Goal: Information Seeking & Learning: Check status

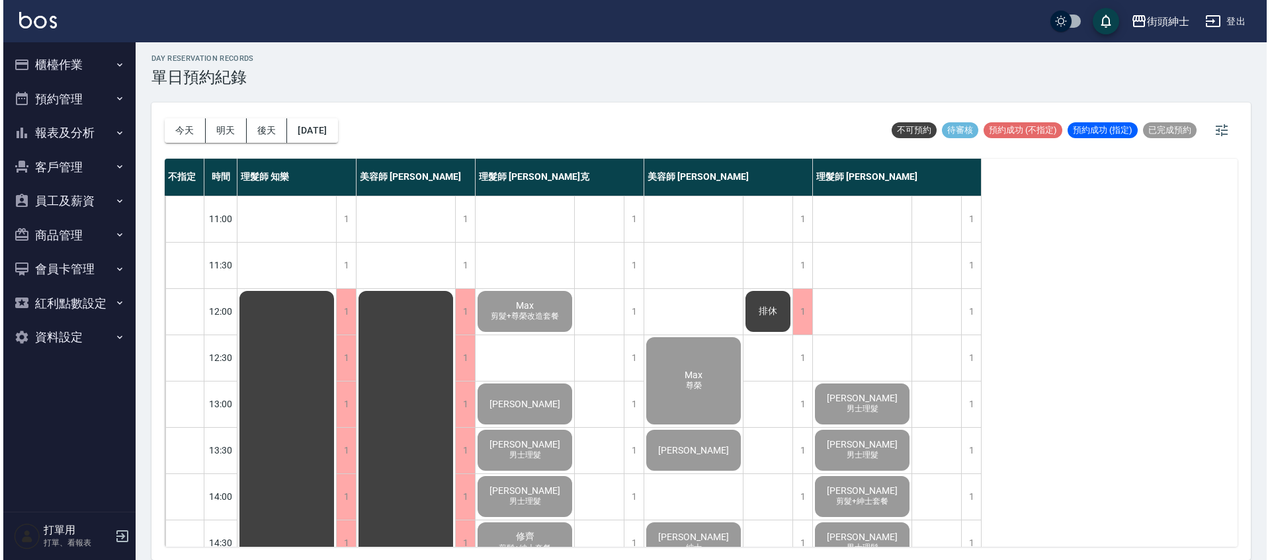
scroll to position [632, 0]
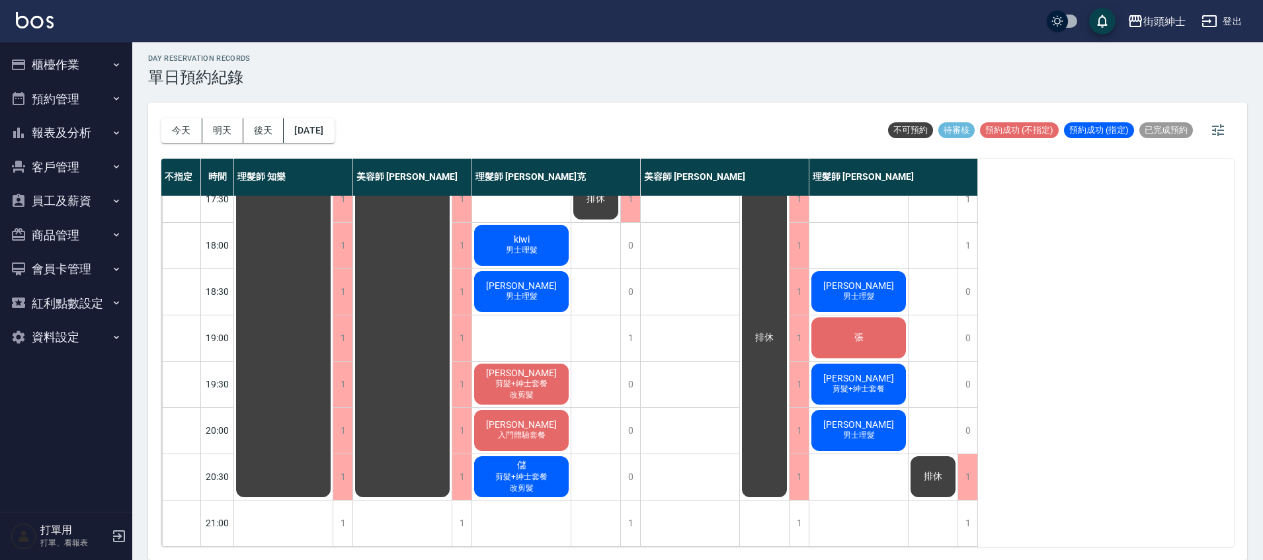
click at [521, 419] on span "Jonathan" at bounding box center [522, 424] width 76 height 11
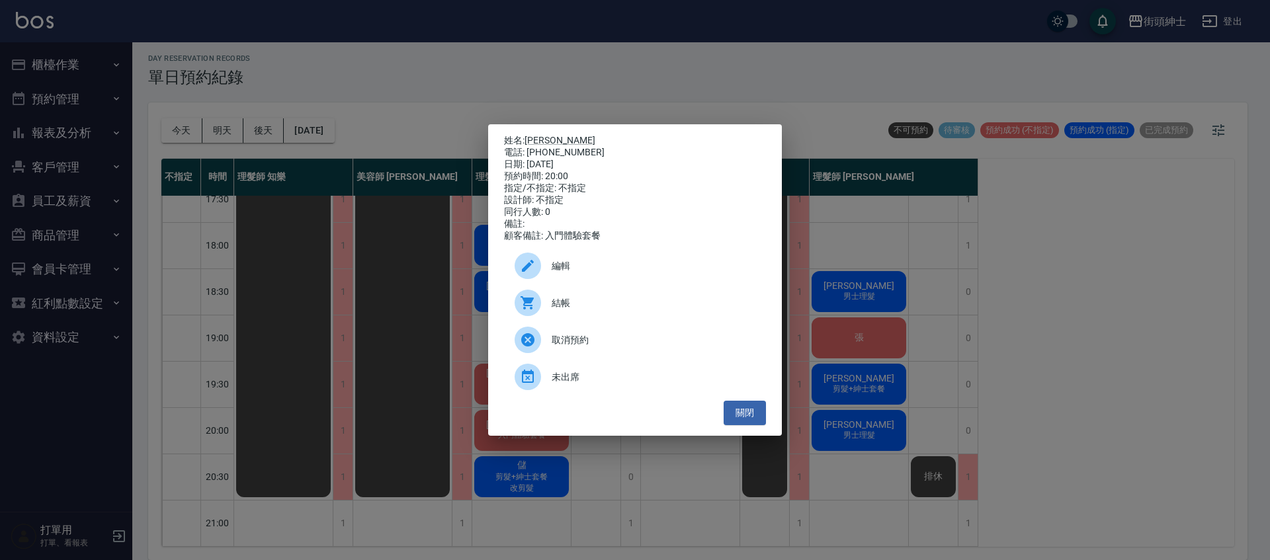
drag, startPoint x: 750, startPoint y: 415, endPoint x: 769, endPoint y: 407, distance: 20.5
click at [753, 412] on button "關閉" at bounding box center [745, 413] width 42 height 24
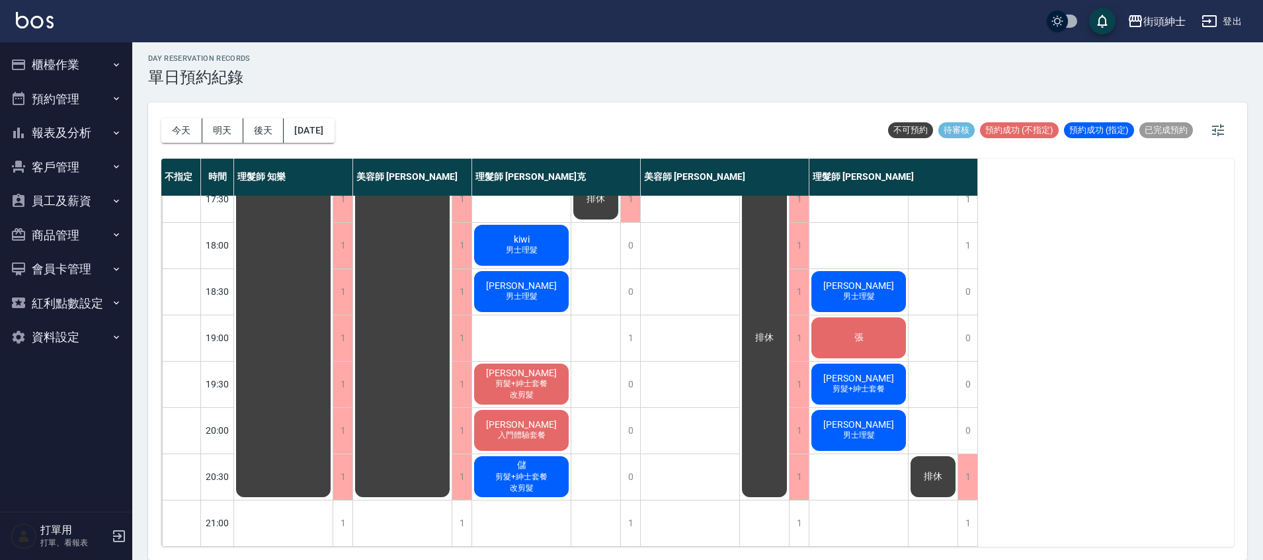
click at [859, 430] on span "男士理髮" at bounding box center [859, 435] width 37 height 11
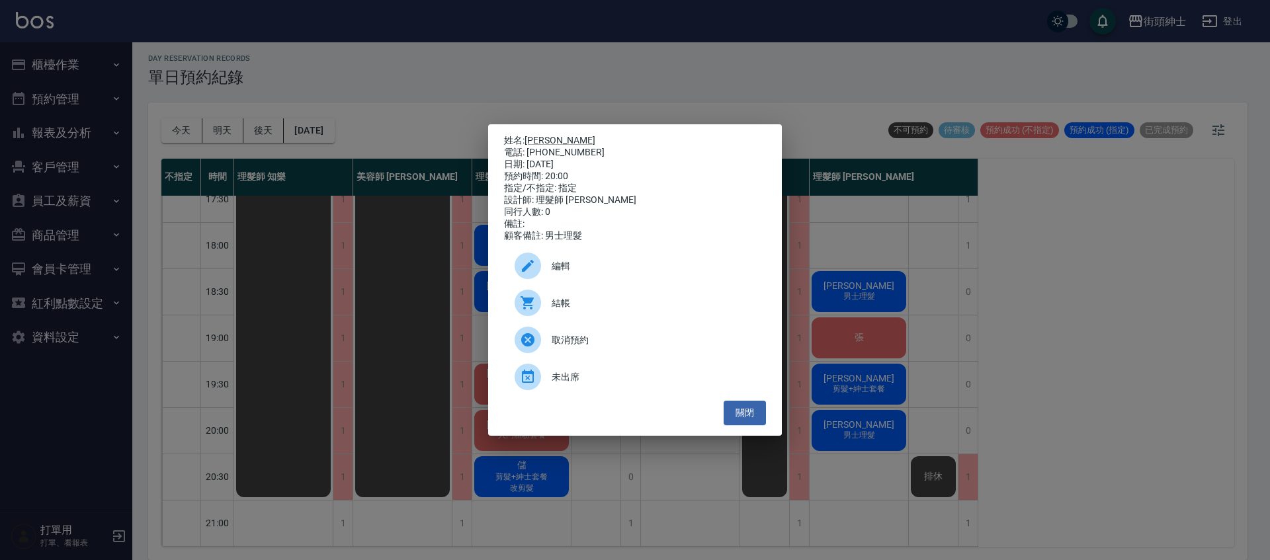
click at [682, 79] on div "姓名: Carlo Schmidt 電話: 0975495895 日期: 2025/10/15 預約時間: 20:00 指定/不指定: 指定 設計師: 理髮師…" at bounding box center [635, 280] width 1270 height 560
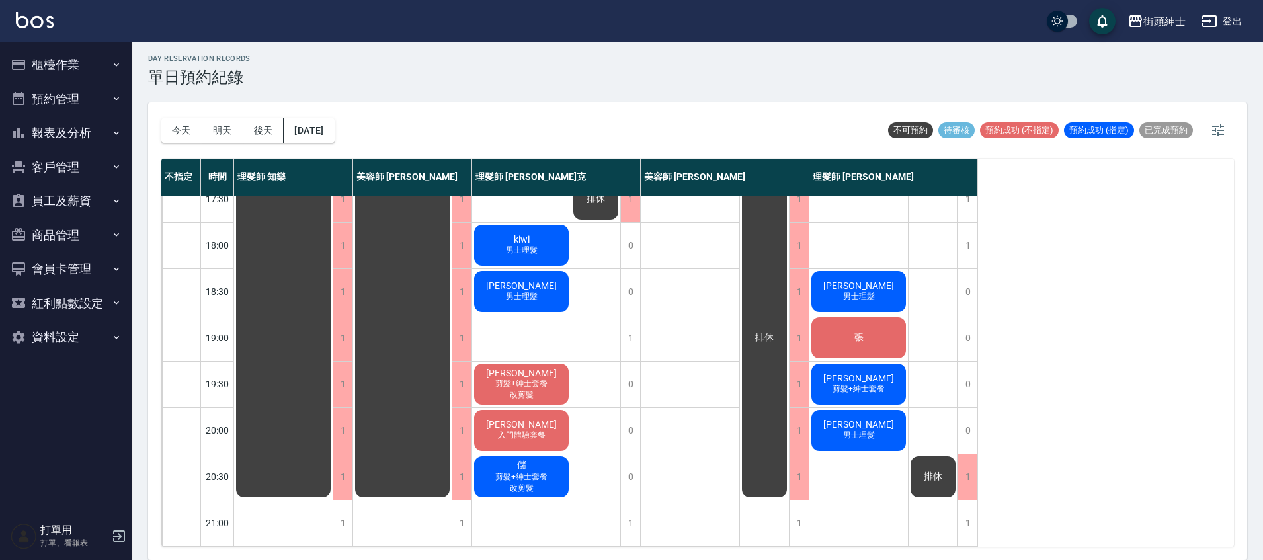
click at [547, 378] on span "剪髮+紳士套餐" at bounding box center [522, 383] width 58 height 11
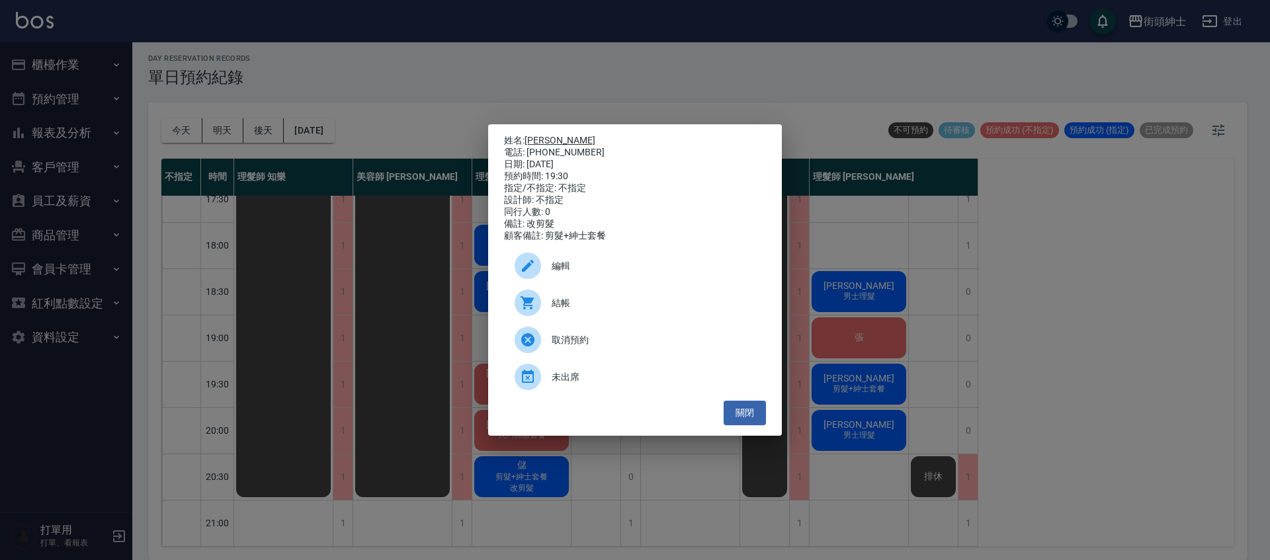
click at [538, 136] on link "[PERSON_NAME]" at bounding box center [560, 140] width 71 height 11
click at [441, 136] on div "姓名: 義祺 電話: 0910565446 日期: 2025/10/15 預約時間: 19:30 指定/不指定: 不指定 設計師: 不指定 同行人數: 0 備…" at bounding box center [635, 280] width 1270 height 560
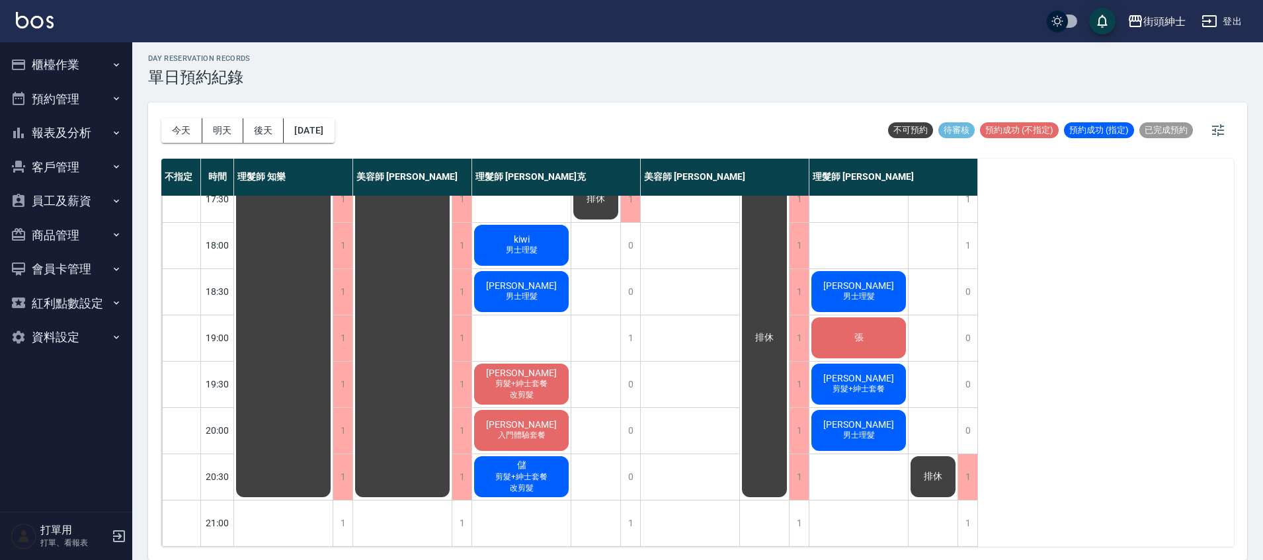
click at [540, 432] on div "Jonathan 入門體驗套餐" at bounding box center [521, 430] width 99 height 45
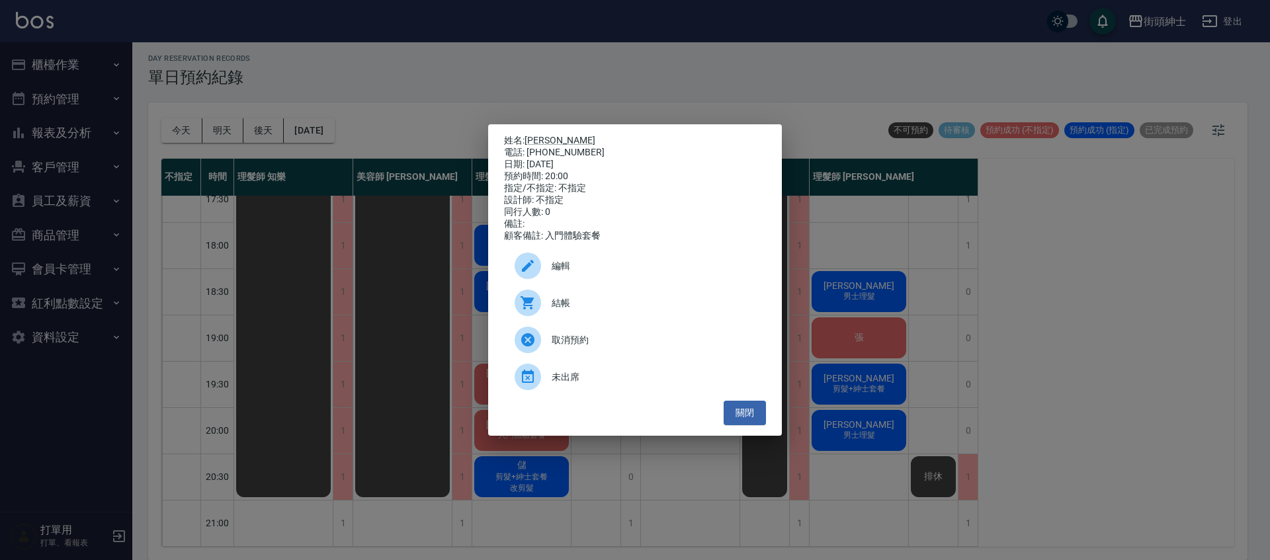
click at [435, 115] on div "姓名: Jonathan 電話: 0916026053 日期: 2025/10/15 預約時間: 20:00 指定/不指定: 不指定 設計師: 不指定 同行人…" at bounding box center [635, 280] width 1270 height 560
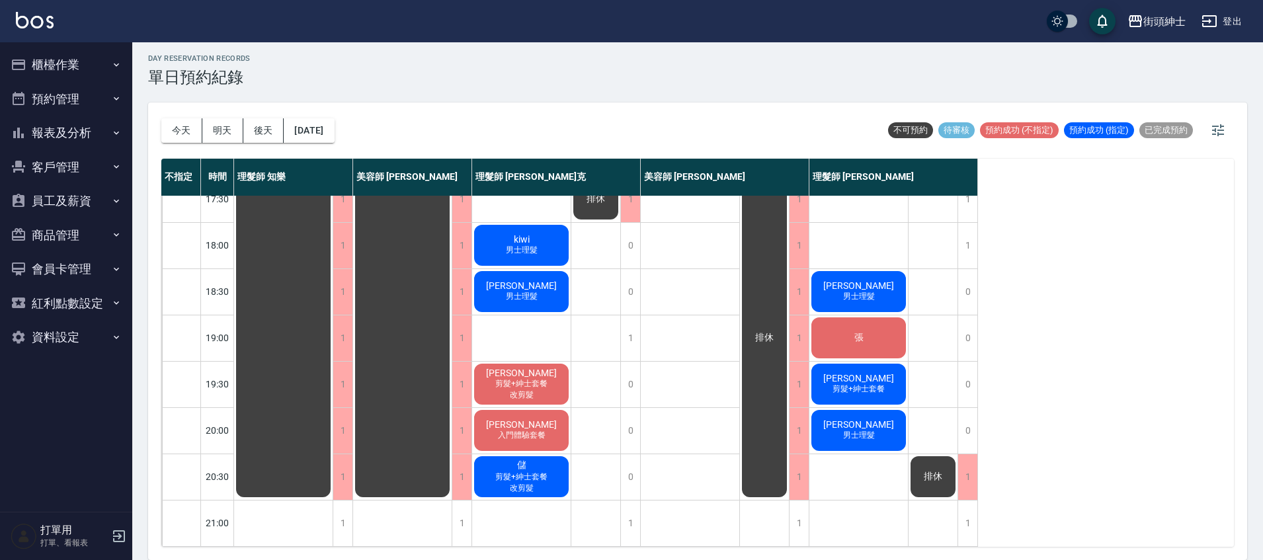
click at [519, 430] on span "入門體驗套餐" at bounding box center [521, 435] width 53 height 11
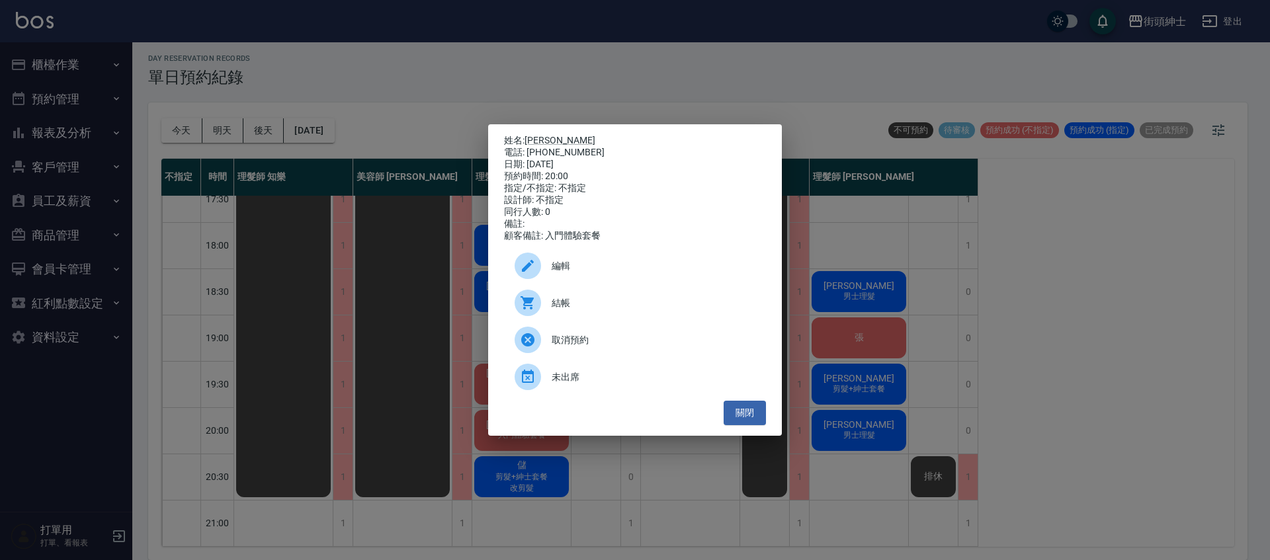
drag, startPoint x: 452, startPoint y: 114, endPoint x: 450, endPoint y: 107, distance: 7.5
click at [454, 112] on div "姓名: Jonathan 電話: 0916026053 日期: 2025/10/15 預約時間: 20:00 指定/不指定: 不指定 設計師: 不指定 同行人…" at bounding box center [635, 280] width 1270 height 560
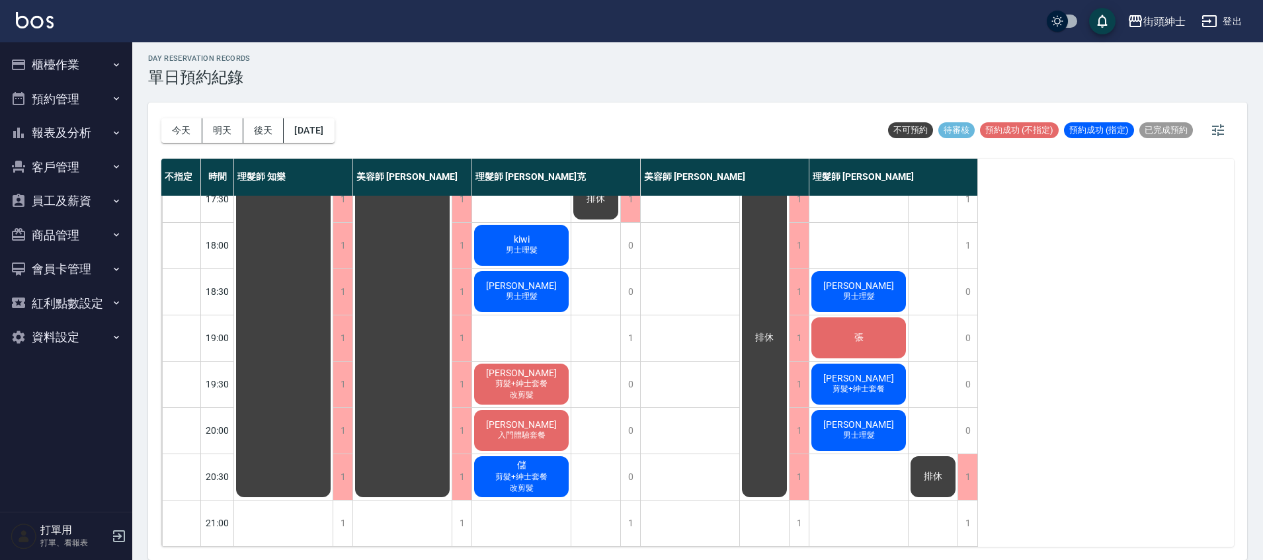
click at [846, 388] on div "陳先生 剪髮+紳士套餐" at bounding box center [859, 384] width 99 height 45
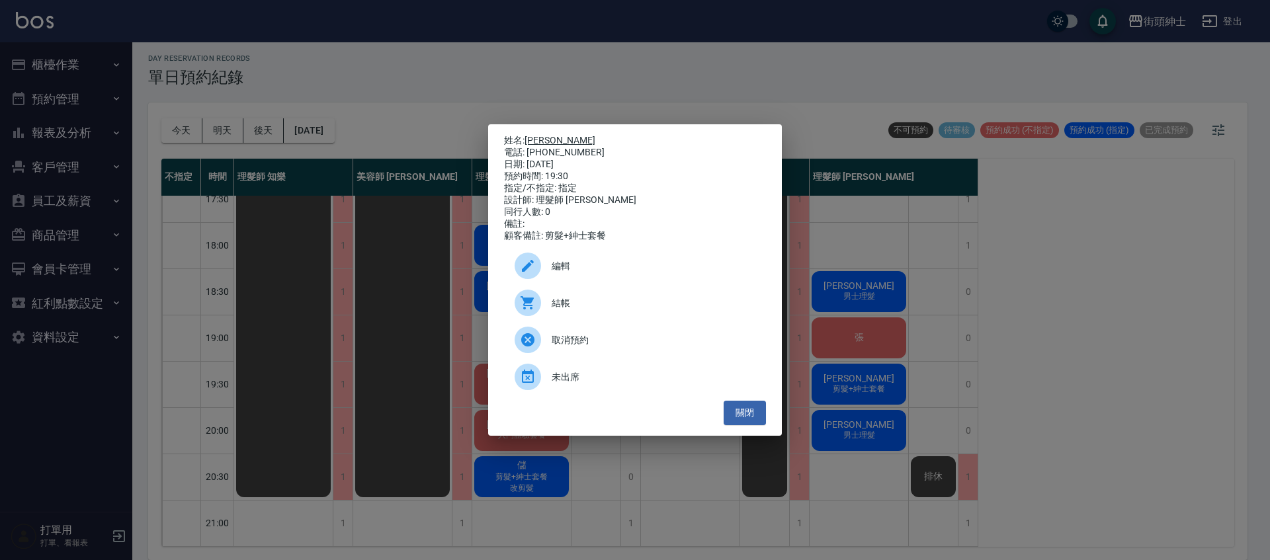
click at [544, 135] on link "陳先生" at bounding box center [560, 140] width 71 height 11
